Goal: Transaction & Acquisition: Download file/media

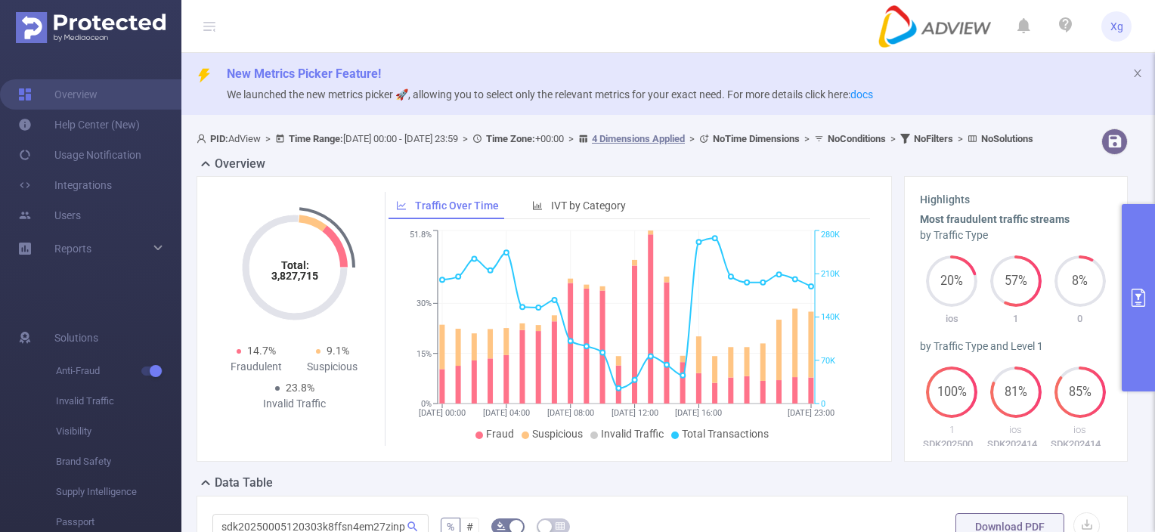
scroll to position [0, 221]
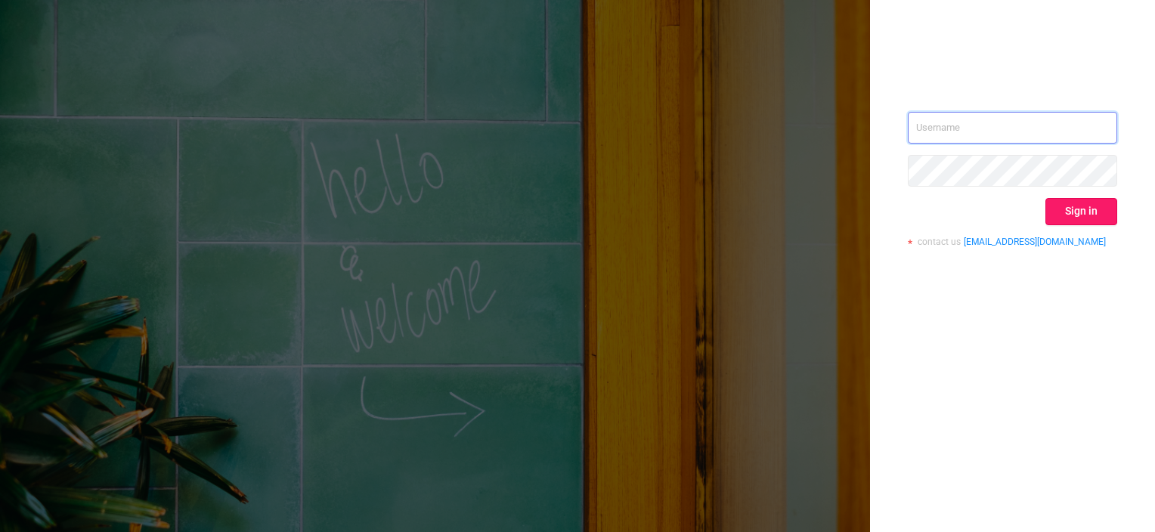
type input "xavier.guo@adview.com"
click at [1079, 220] on button "Sign in" at bounding box center [1081, 211] width 72 height 27
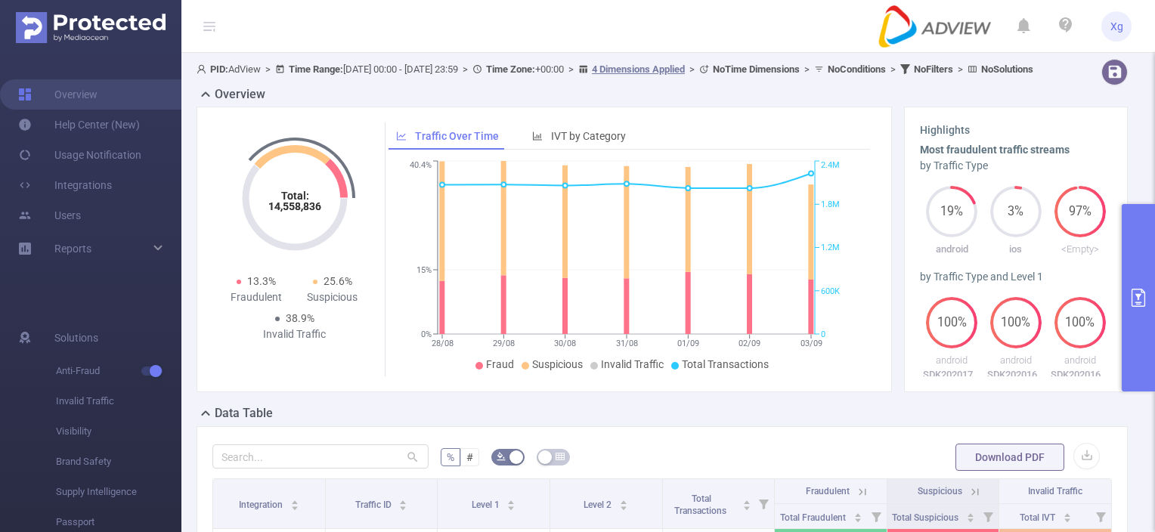
click at [1144, 245] on button "primary" at bounding box center [1138, 297] width 33 height 187
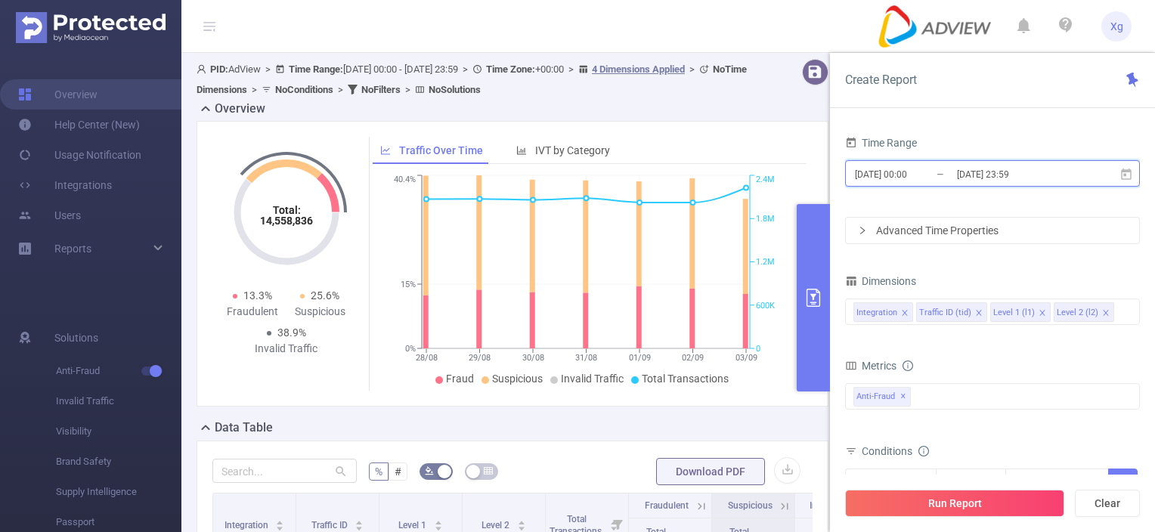
click at [1086, 178] on span "2020-08-28 00:00 _ 2020-09-03 23:59" at bounding box center [992, 173] width 295 height 26
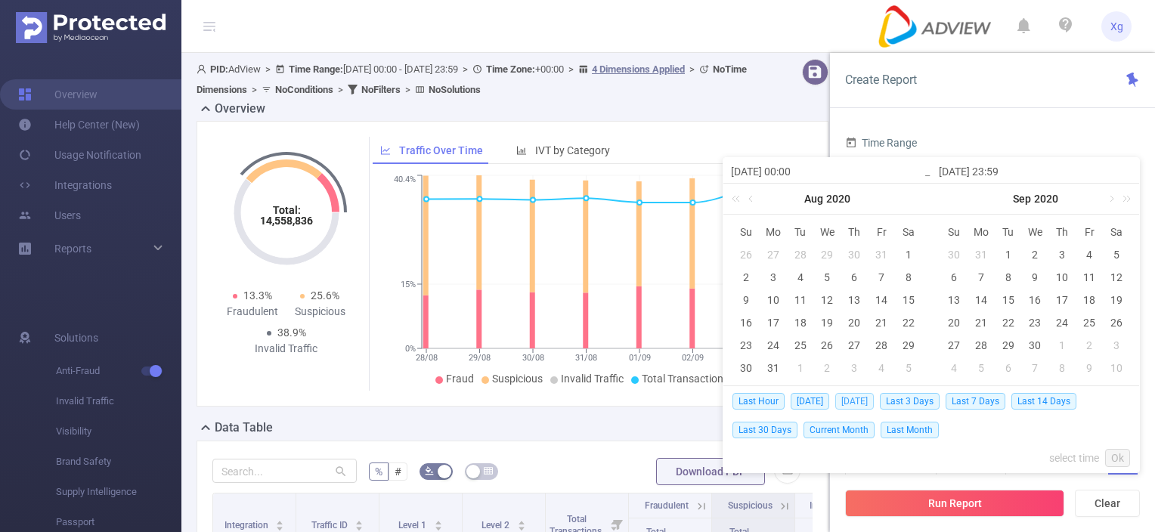
click at [855, 399] on span "Yesterday" at bounding box center [854, 401] width 39 height 17
type input "2025-09-03 00:00"
type input "2025-09-03 23:59"
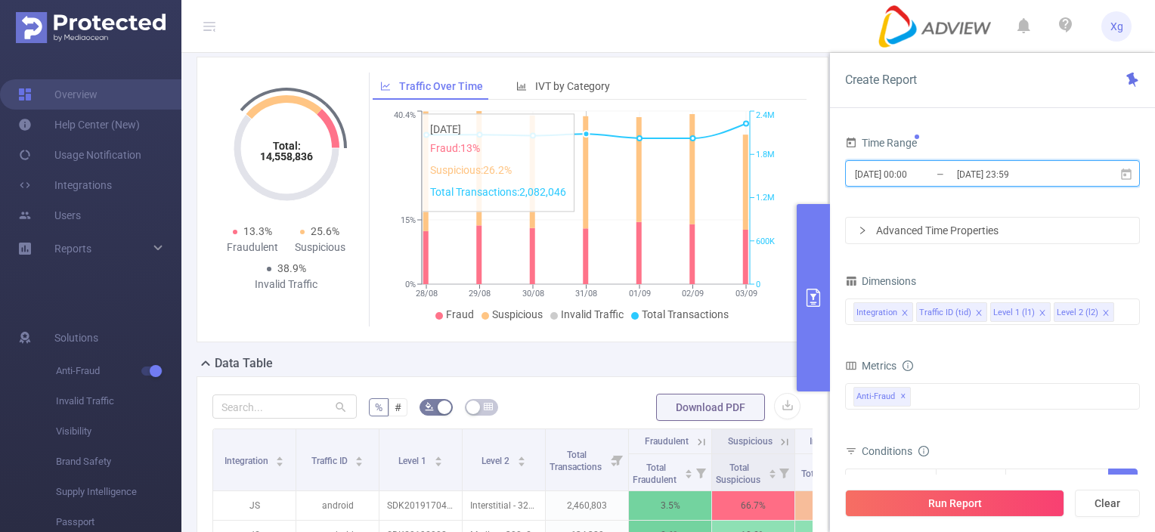
scroll to position [76, 0]
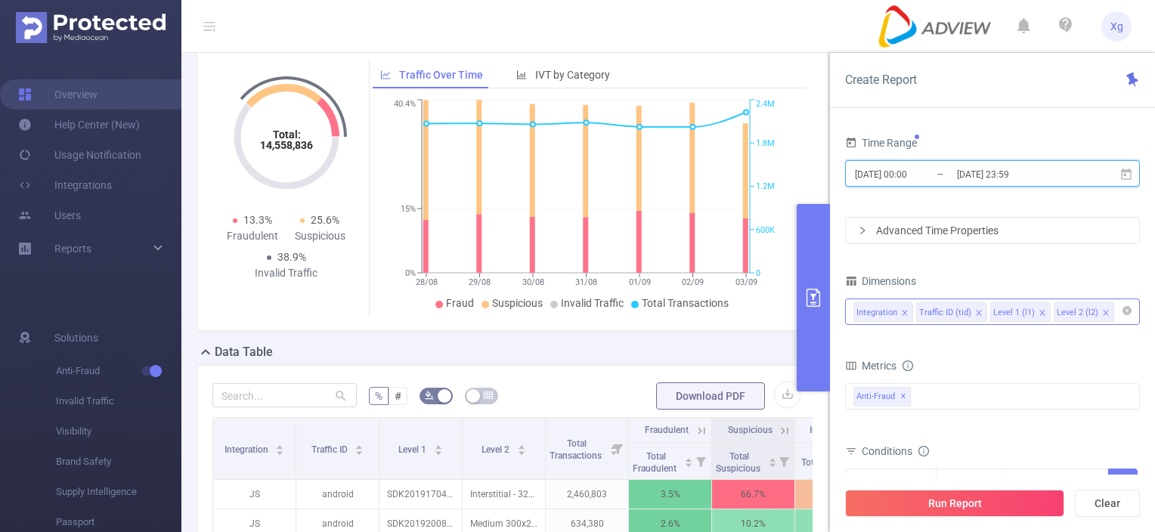
click at [1103, 314] on icon "icon: close" at bounding box center [1106, 313] width 8 height 8
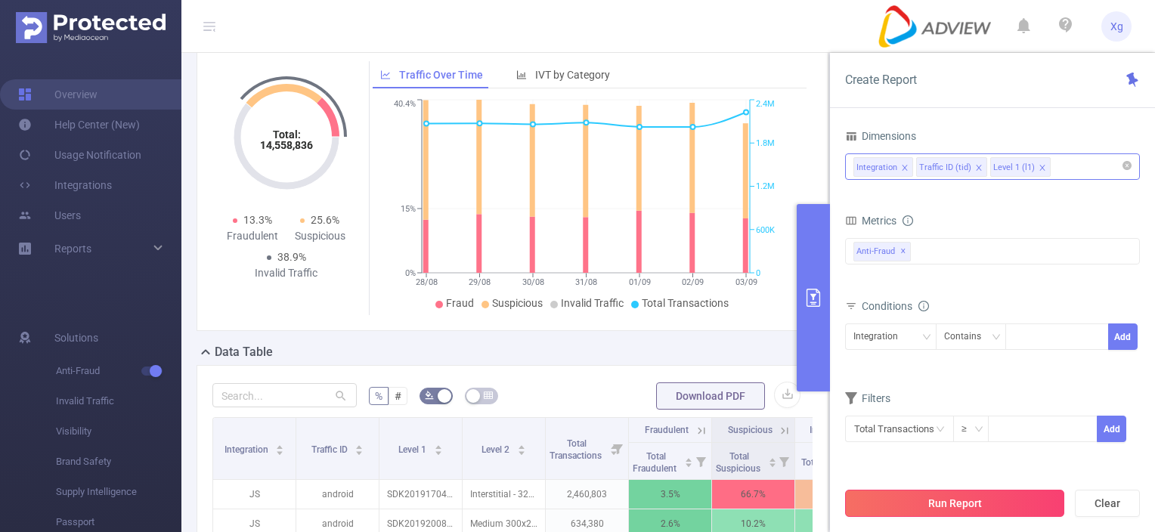
click at [998, 503] on button "Run Report" at bounding box center [954, 503] width 219 height 27
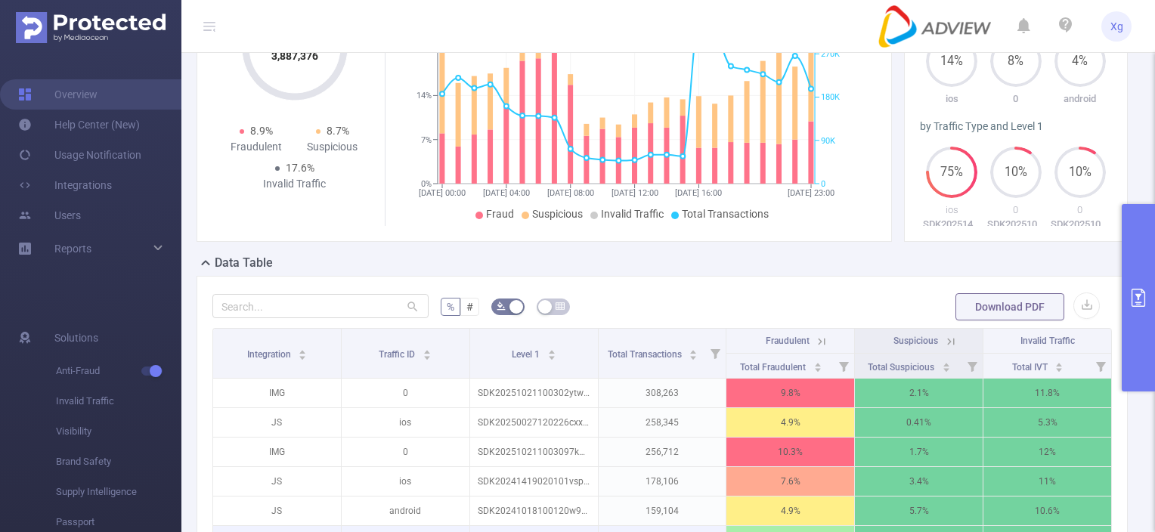
scroll to position [378, 0]
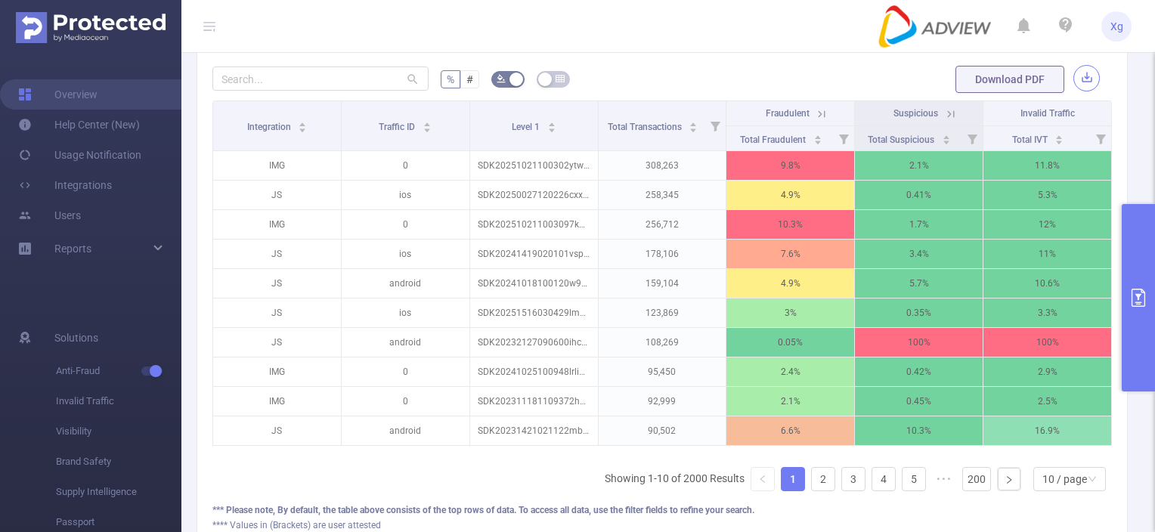
click at [1073, 91] on button "button" at bounding box center [1086, 78] width 26 height 26
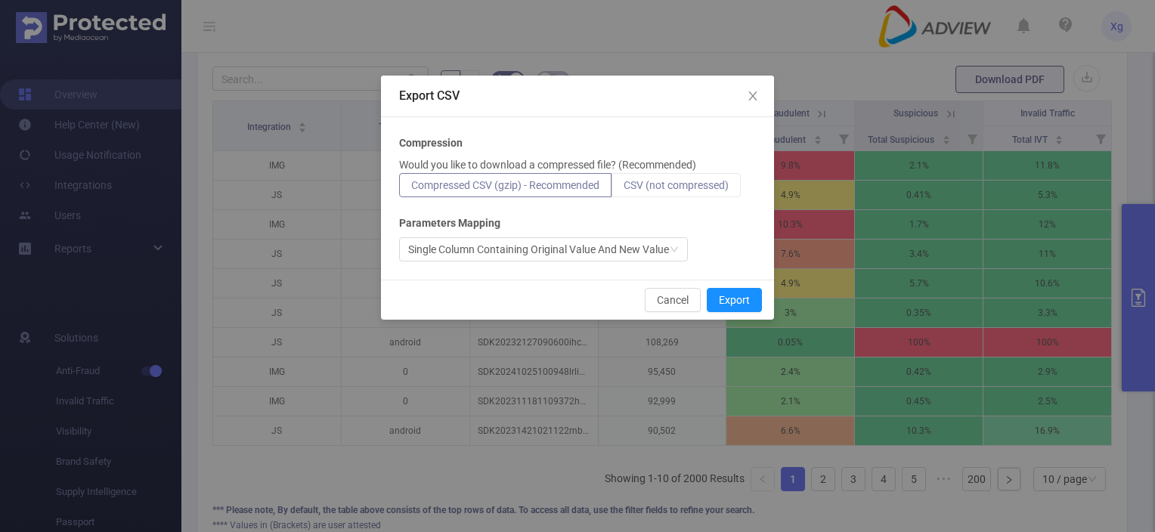
click at [658, 188] on span "CSV (not compressed)" at bounding box center [676, 185] width 105 height 12
click at [624, 189] on input "CSV (not compressed)" at bounding box center [624, 189] width 0 height 0
click at [724, 293] on button "Export" at bounding box center [734, 300] width 55 height 24
